Goal: Task Accomplishment & Management: Manage account settings

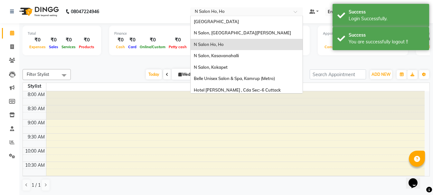
click at [226, 14] on input "text" at bounding box center [239, 12] width 93 height 6
click at [228, 55] on span "N Salon, Kasavanahalli" at bounding box center [216, 55] width 45 height 5
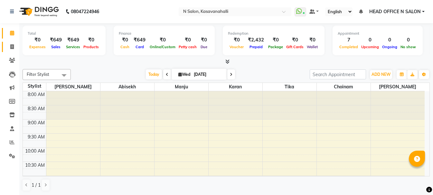
click at [11, 45] on icon at bounding box center [12, 46] width 4 height 5
select select "service"
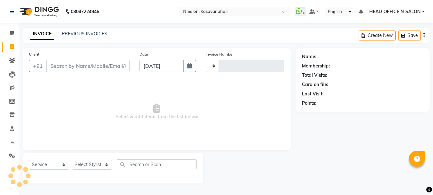
type input "1956"
select select "7111"
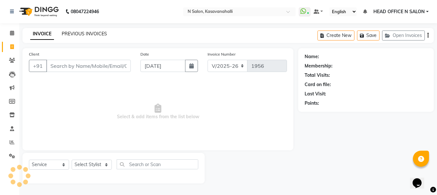
click at [74, 32] on link "PREVIOUS INVOICES" at bounding box center [84, 34] width 45 height 6
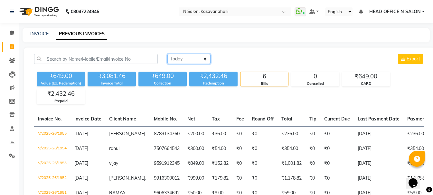
click at [182, 58] on select "[DATE] [DATE] Custom Range" at bounding box center [188, 59] width 43 height 10
click at [167, 54] on select "[DATE] [DATE] Custom Range" at bounding box center [188, 59] width 43 height 10
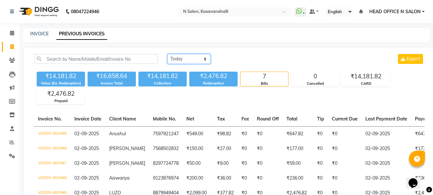
click at [187, 57] on select "[DATE] [DATE] Custom Range" at bounding box center [188, 59] width 43 height 10
select select "range"
click at [167, 54] on select "[DATE] [DATE] Custom Range" at bounding box center [188, 59] width 43 height 10
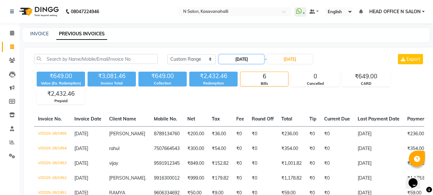
click at [242, 57] on input "[DATE]" at bounding box center [241, 59] width 45 height 9
select select "9"
select select "2025"
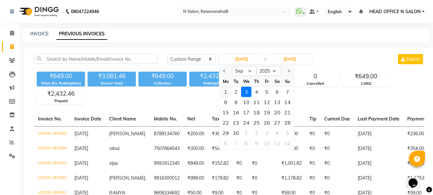
click at [221, 93] on div "1" at bounding box center [225, 92] width 10 height 10
type input "01-09-2025"
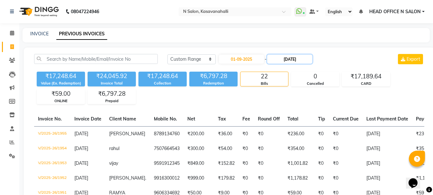
click at [290, 58] on input "[DATE]" at bounding box center [289, 59] width 45 height 9
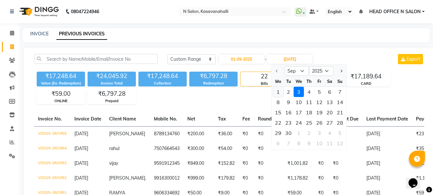
click at [278, 90] on div "1" at bounding box center [278, 92] width 10 height 10
type input "01-09-2025"
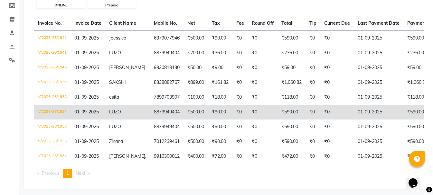
scroll to position [96, 0]
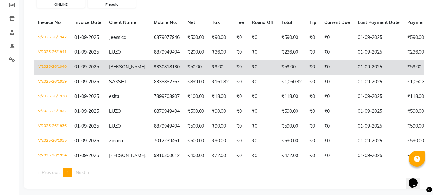
click at [150, 69] on td "9330818130" at bounding box center [166, 67] width 33 height 15
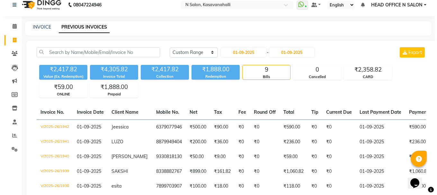
scroll to position [0, 0]
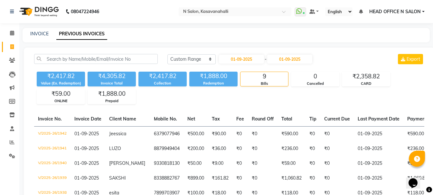
click at [405, 13] on span "HEAD OFFICE N SALON" at bounding box center [394, 11] width 51 height 7
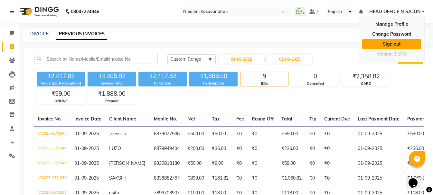
click at [397, 44] on link "Sign out" at bounding box center [391, 44] width 59 height 10
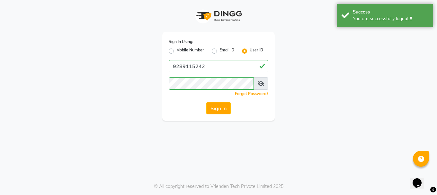
click at [177, 52] on label "Mobile Number" at bounding box center [191, 51] width 28 height 8
click at [177, 51] on input "Mobile Number" at bounding box center [179, 49] width 4 height 4
radio input "true"
radio input "false"
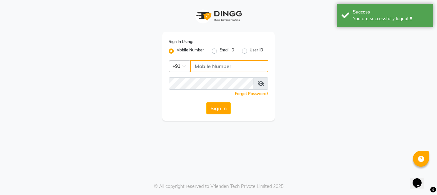
click at [196, 70] on input "Username" at bounding box center [229, 66] width 78 height 12
type input "9289115244"
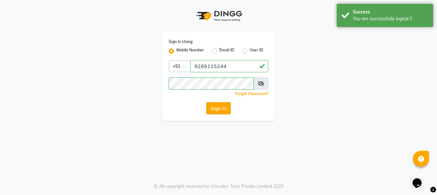
click at [229, 107] on button "Sign In" at bounding box center [218, 108] width 24 height 12
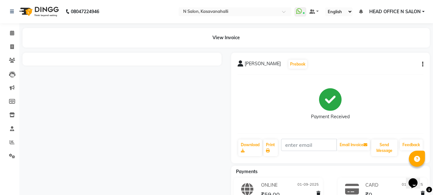
scroll to position [28, 0]
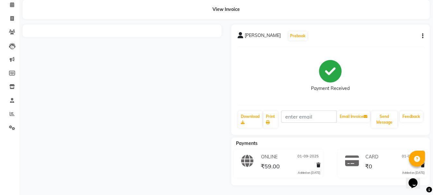
click at [422, 36] on icon "button" at bounding box center [422, 36] width 1 height 0
click at [388, 46] on div "Edit Invoice" at bounding box center [390, 44] width 44 height 8
select select "service"
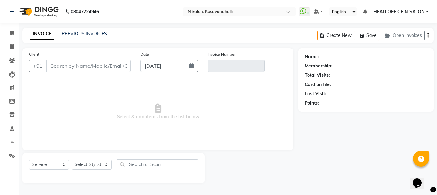
type input "9330818130"
type input "V/2025-26/1940"
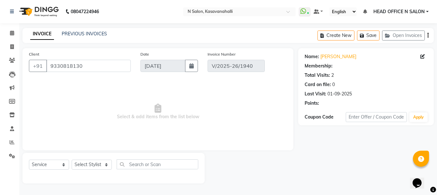
type input "01-09-2025"
select select "select"
select select "1: Object"
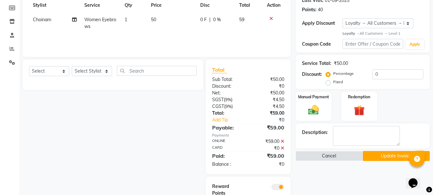
scroll to position [121, 0]
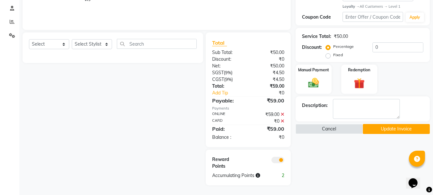
click at [282, 114] on icon at bounding box center [282, 114] width 4 height 5
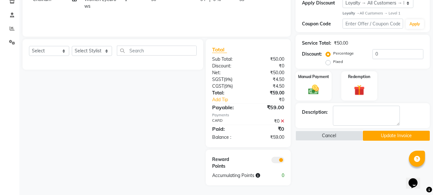
drag, startPoint x: 282, startPoint y: 120, endPoint x: 286, endPoint y: 118, distance: 4.5
click at [282, 120] on icon at bounding box center [282, 121] width 4 height 5
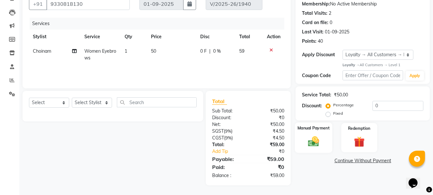
click at [314, 134] on div "Manual Payment" at bounding box center [313, 138] width 37 height 31
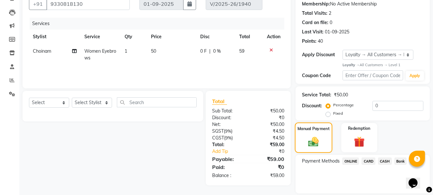
scroll to position [83, 0]
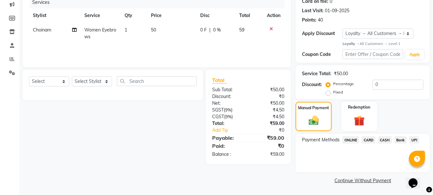
click at [370, 142] on span "CARD" at bounding box center [368, 139] width 14 height 7
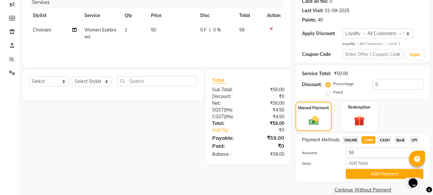
scroll to position [93, 0]
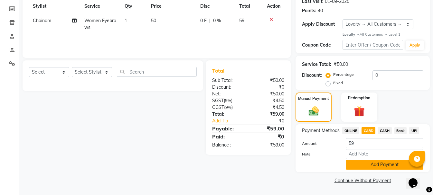
click at [369, 168] on button "Add Payment" at bounding box center [383, 165] width 77 height 10
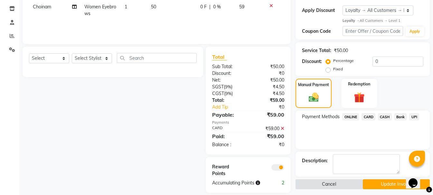
scroll to position [114, 0]
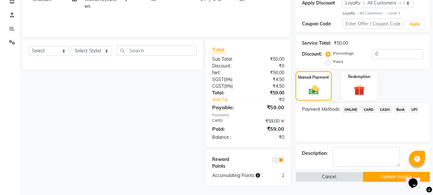
click at [374, 173] on button "Update Invoice" at bounding box center [395, 177] width 67 height 10
